Goal: Task Accomplishment & Management: Manage account settings

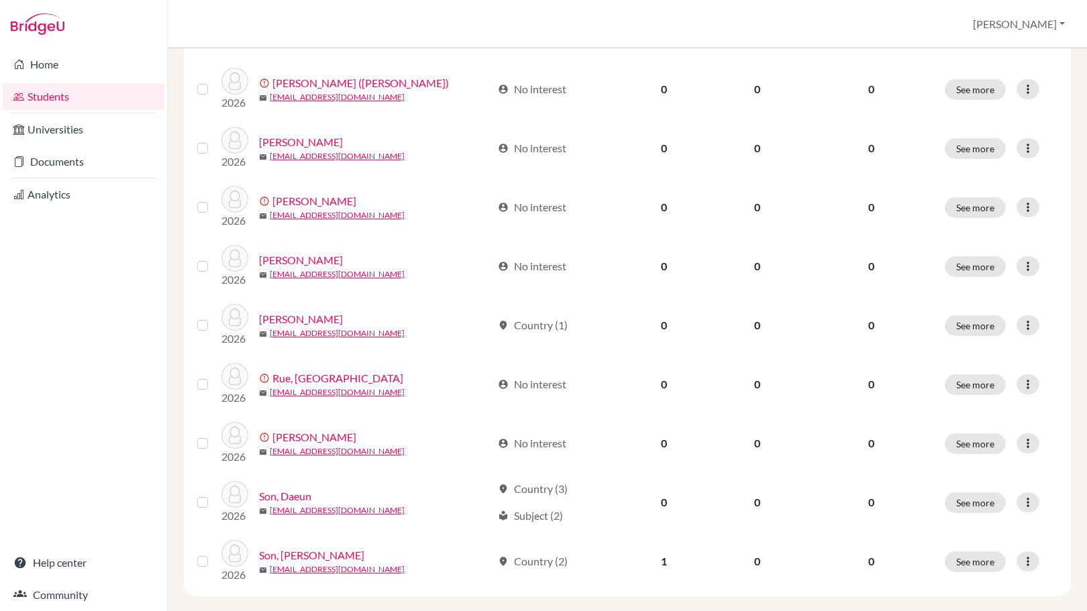
scroll to position [340, 0]
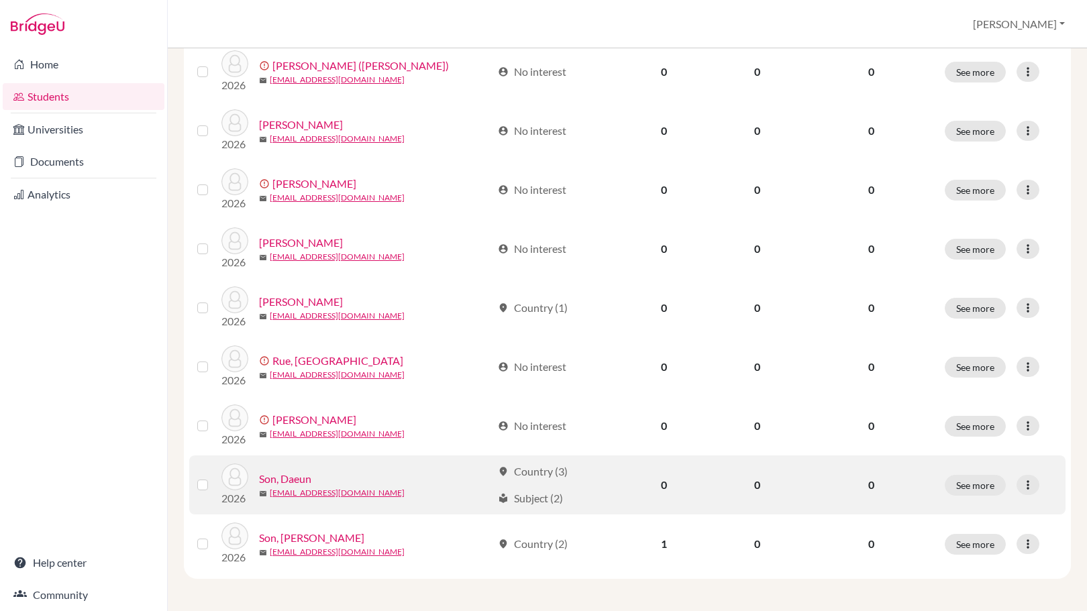
click at [556, 473] on div "location_on Country (3)" at bounding box center [533, 472] width 70 height 16
click at [297, 480] on link "Son, Daeun" at bounding box center [285, 479] width 52 height 16
click at [970, 491] on button "See more" at bounding box center [975, 485] width 61 height 21
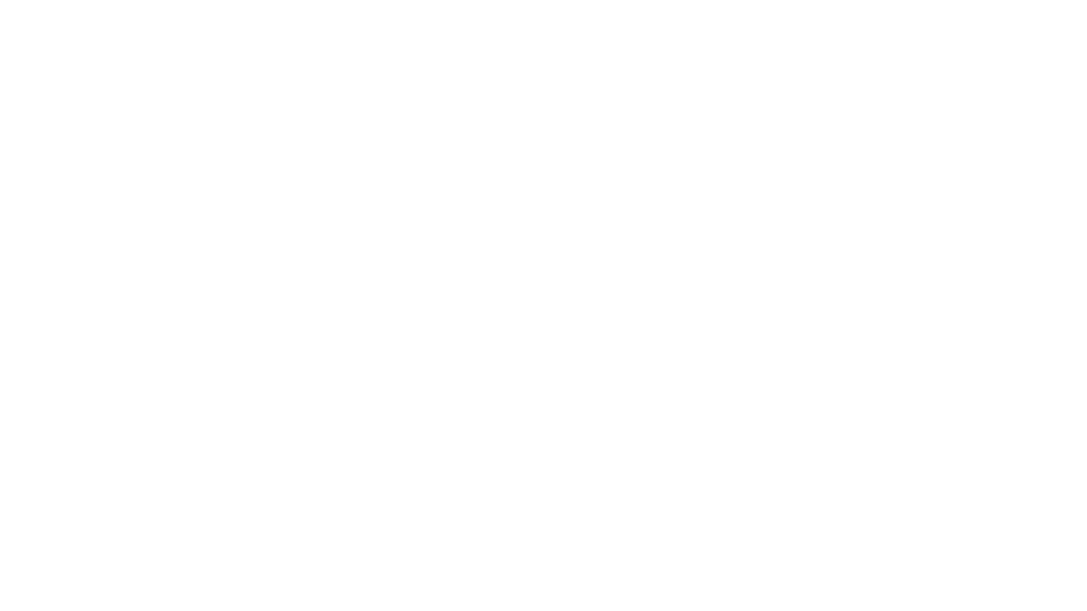
scroll to position [318, 0]
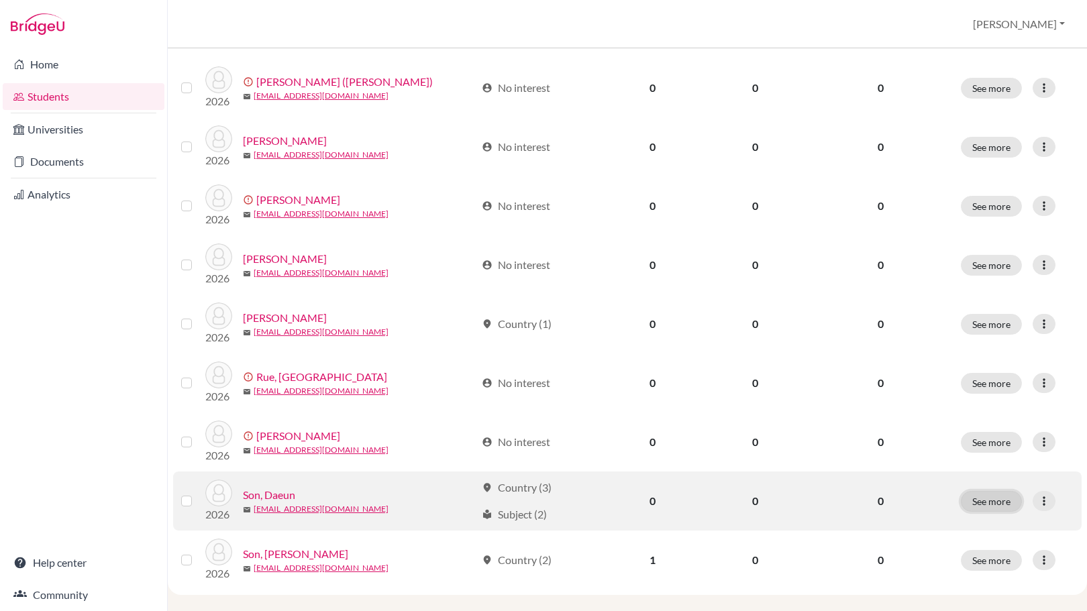
click at [966, 493] on button "See more" at bounding box center [991, 501] width 61 height 21
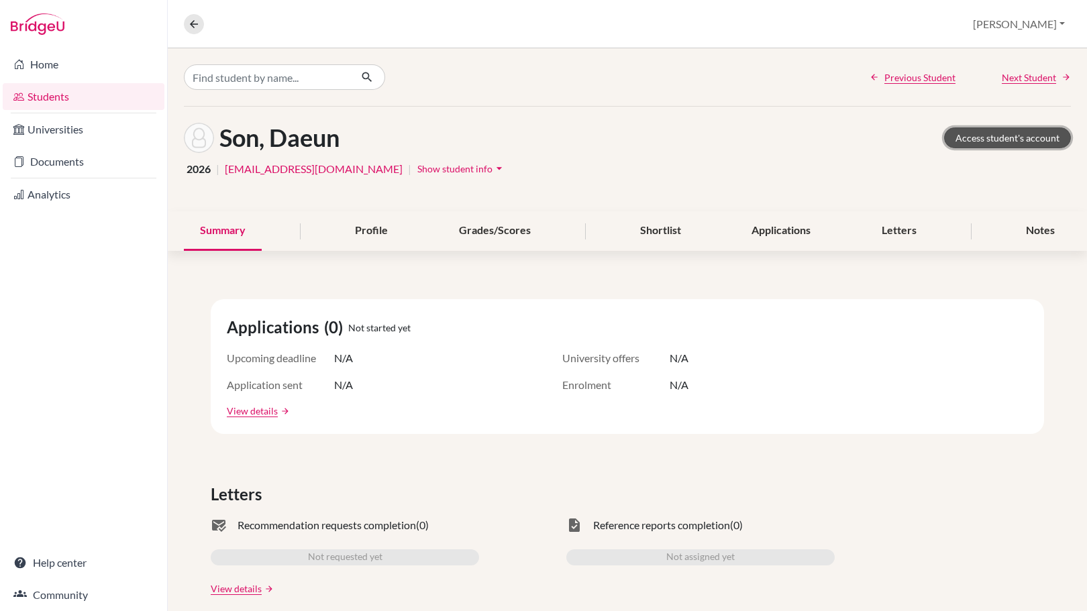
click at [982, 141] on link "Access student's account" at bounding box center [1007, 138] width 127 height 21
click at [1029, 134] on link "Access student's account" at bounding box center [1007, 138] width 127 height 21
click at [264, 74] on input "Find student by name..." at bounding box center [267, 77] width 166 height 26
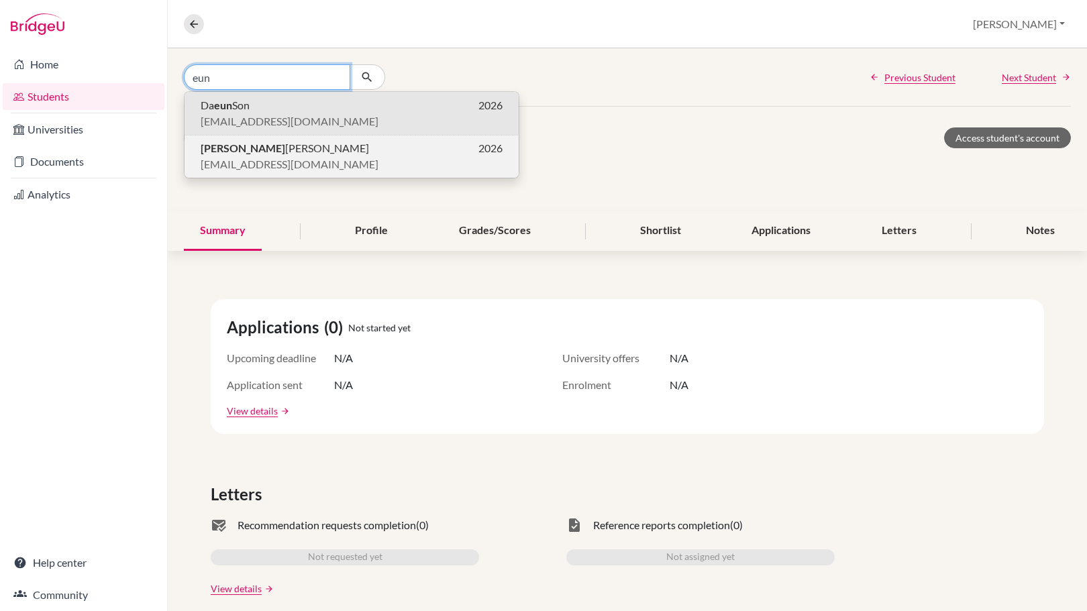
type input "eun"
click at [256, 147] on span "Eun seo Kim" at bounding box center [285, 148] width 168 height 16
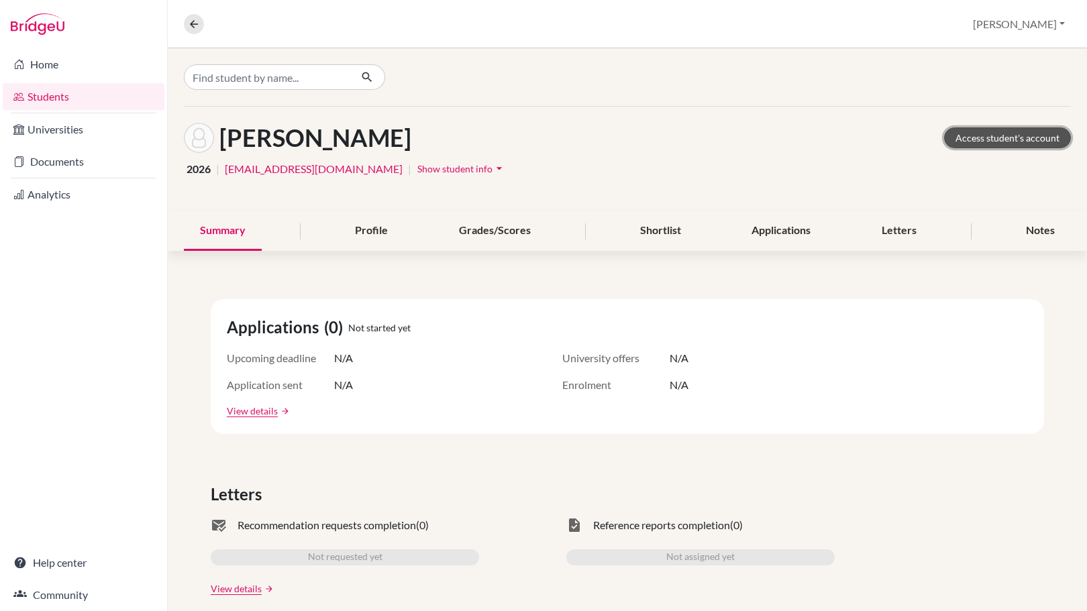
click at [955, 135] on link "Access student's account" at bounding box center [1007, 138] width 127 height 21
